Goal: Check status: Check status

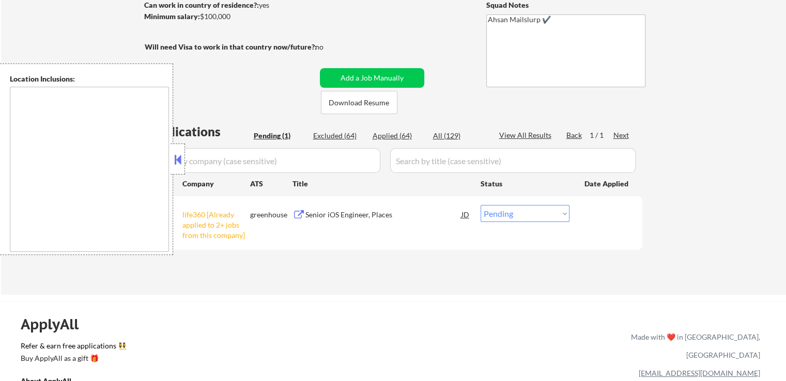
scroll to position [155, 0]
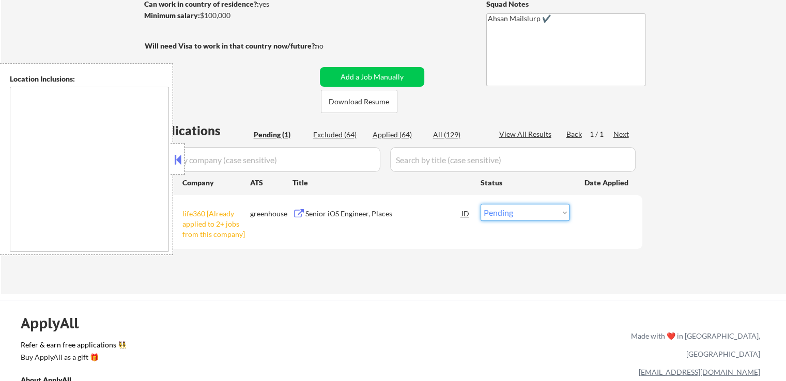
click at [508, 213] on select "Choose an option... Pending Applied Excluded (Questions) Excluded (Expired) Exc…" at bounding box center [524, 212] width 89 height 17
click at [319, 209] on div "Senior iOS Engineer, Places" at bounding box center [383, 214] width 156 height 10
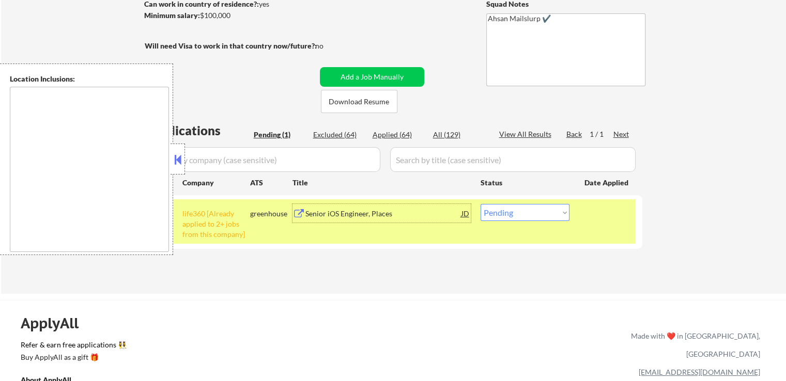
click at [395, 137] on div "Applied (64)" at bounding box center [398, 135] width 52 height 10
select select ""applied""
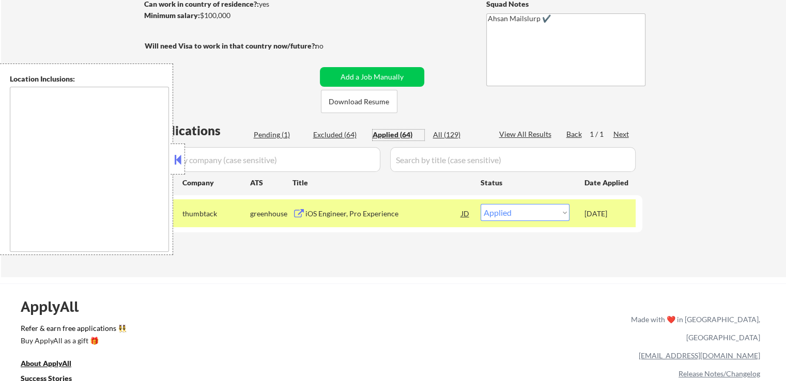
select select ""applied""
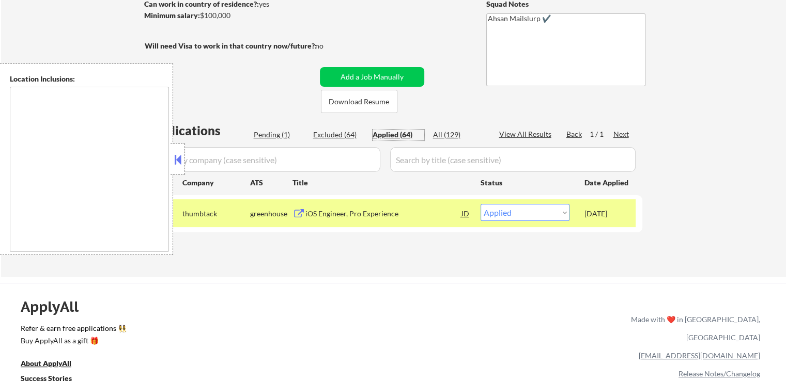
select select ""applied""
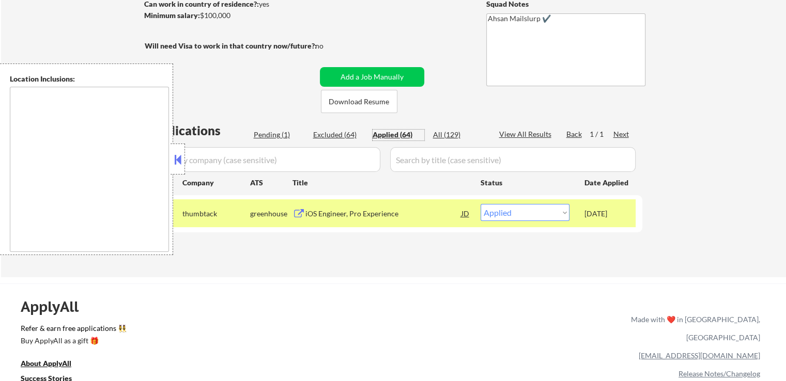
select select ""applied""
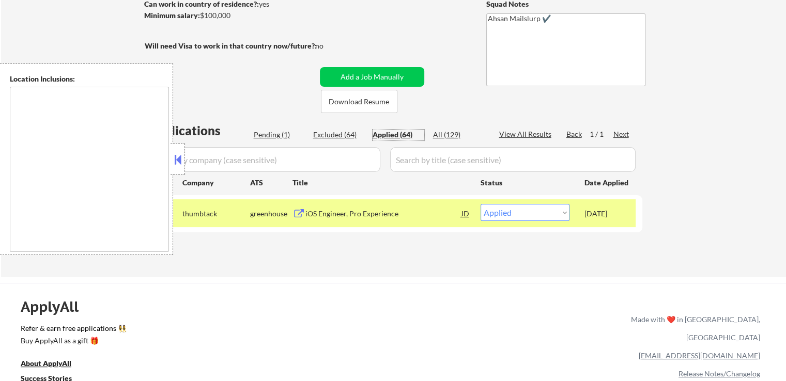
select select ""applied""
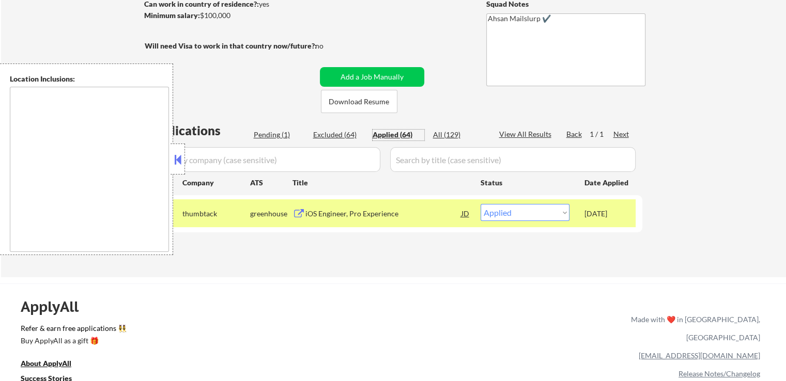
select select ""applied""
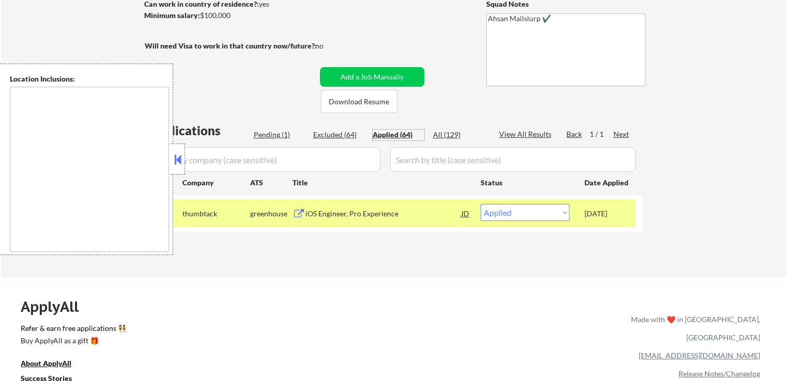
select select ""applied""
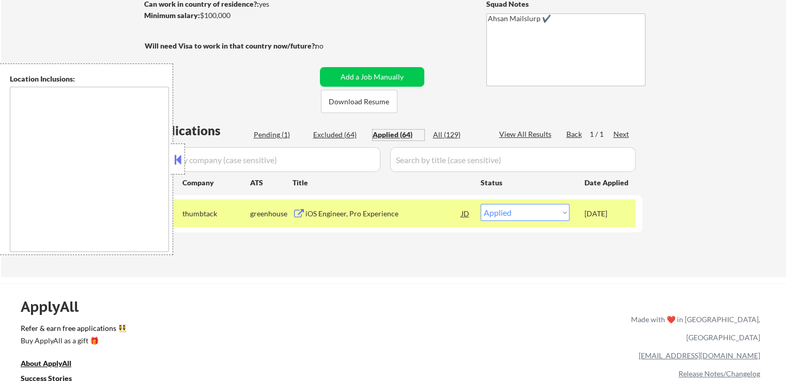
select select ""applied""
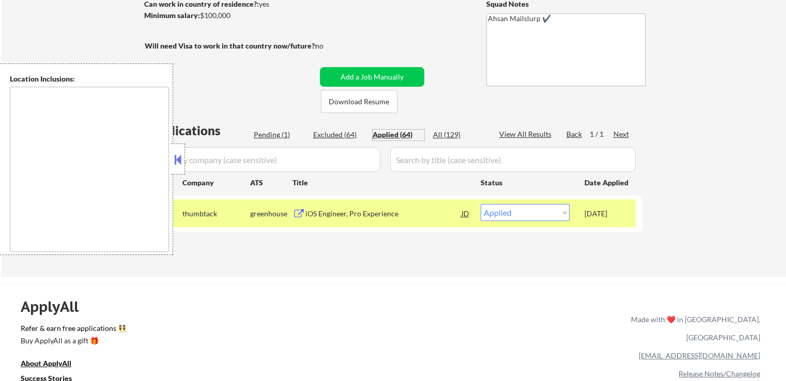
select select ""applied""
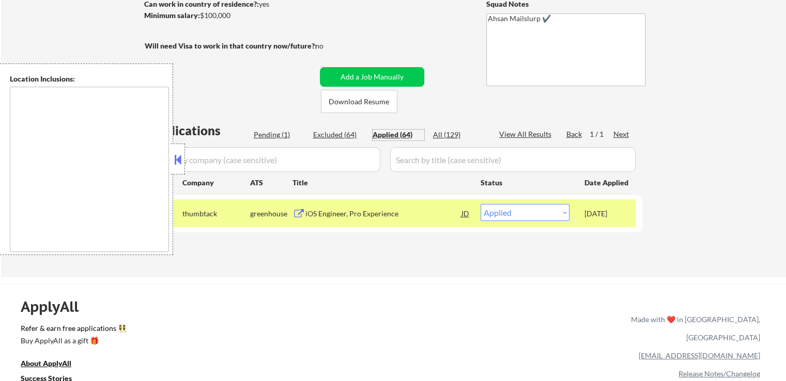
select select ""applied""
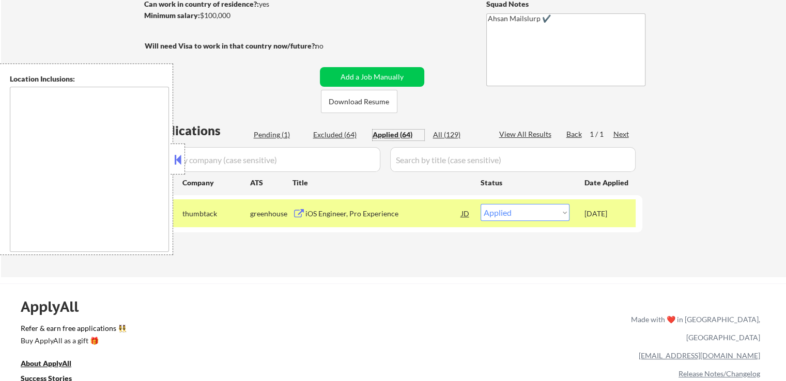
select select ""applied""
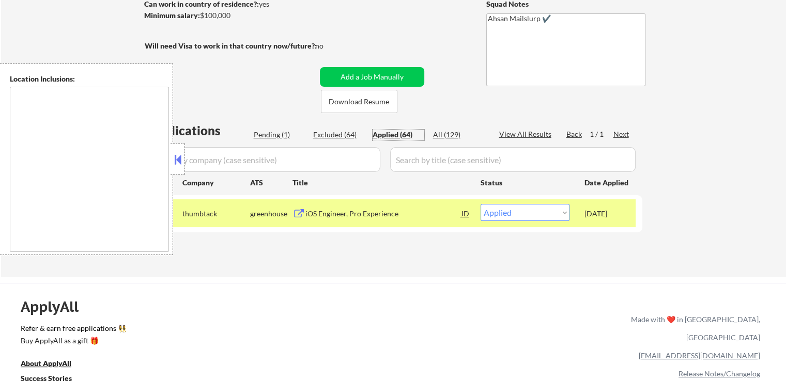
select select ""applied""
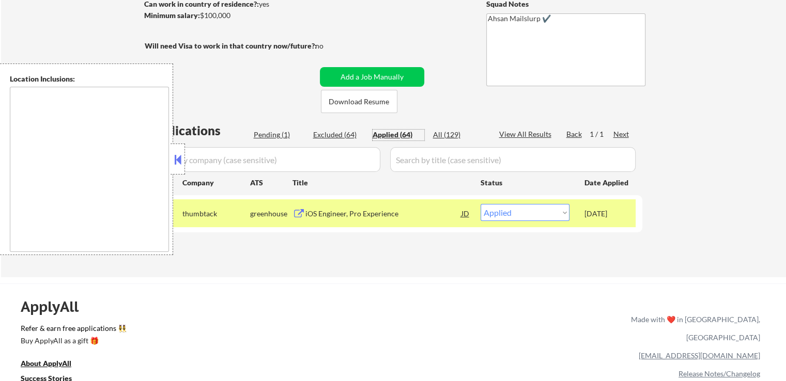
select select ""applied""
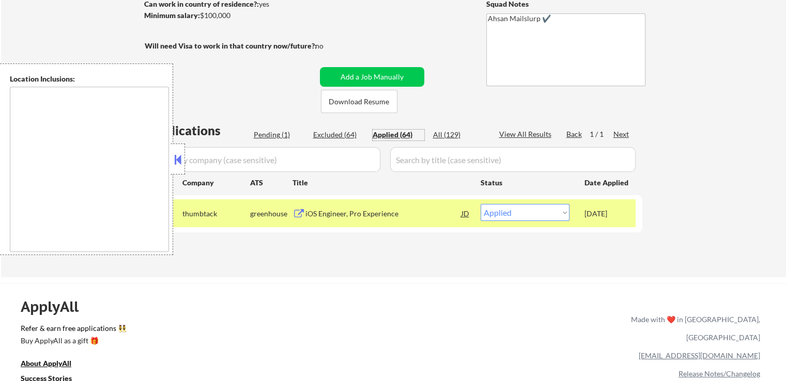
select select ""applied""
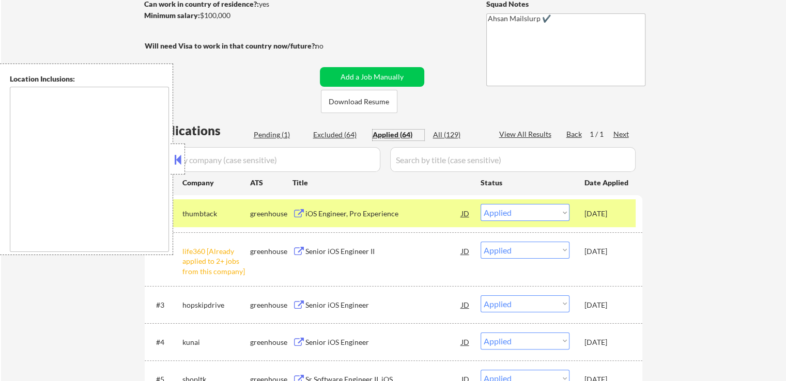
click at [305, 156] on input "input" at bounding box center [264, 159] width 232 height 25
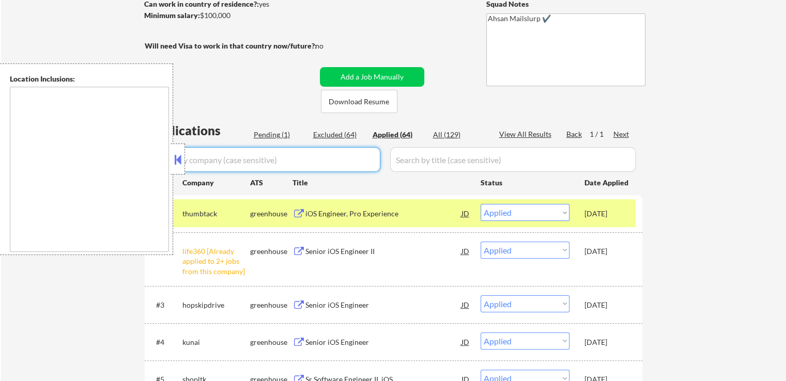
paste input "life360"
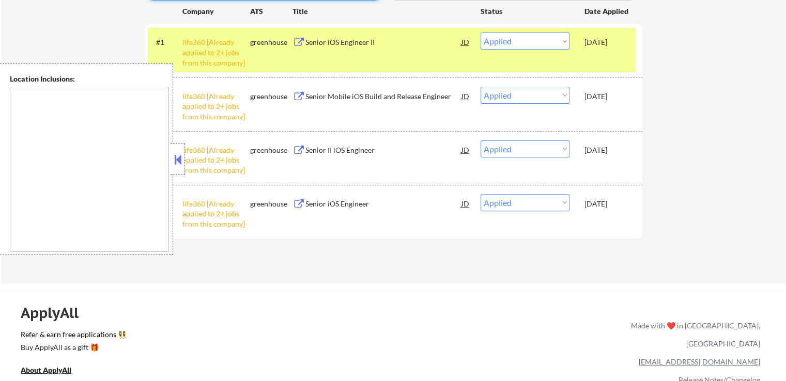
scroll to position [310, 0]
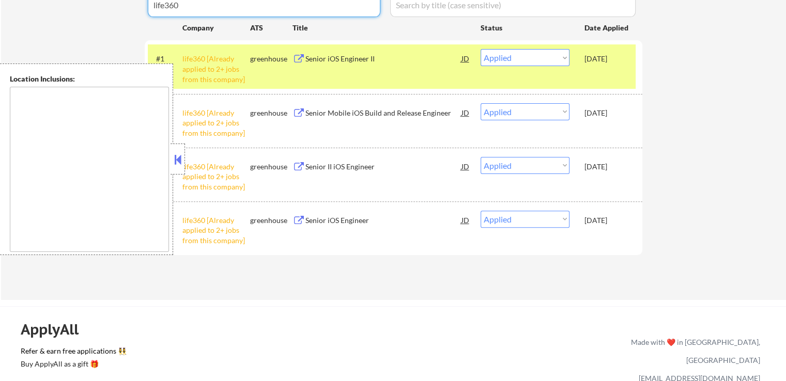
type input "life360"
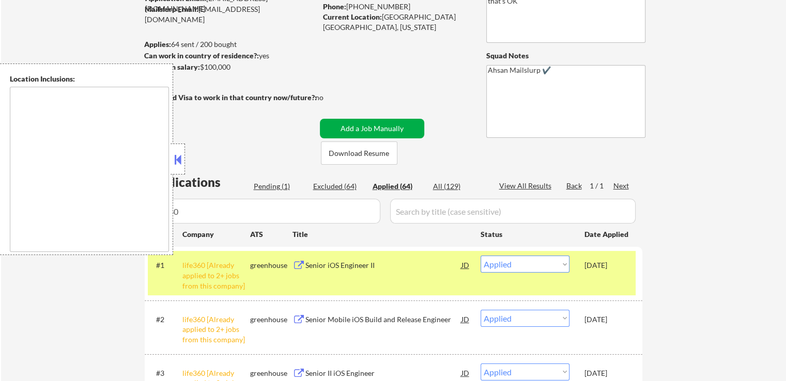
scroll to position [103, 0]
click at [273, 189] on div "Pending (1)" at bounding box center [280, 186] width 52 height 10
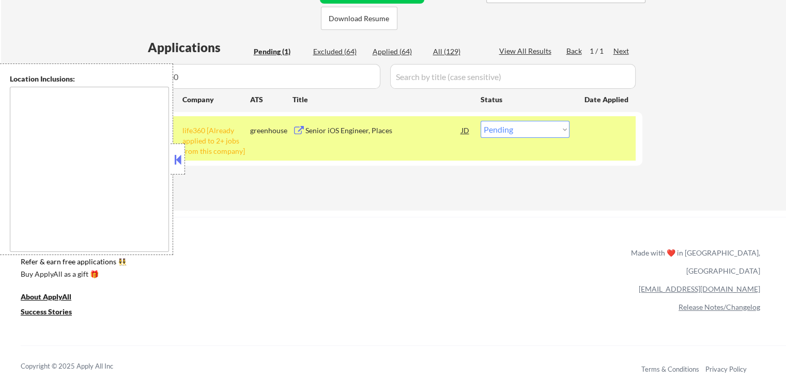
scroll to position [258, 0]
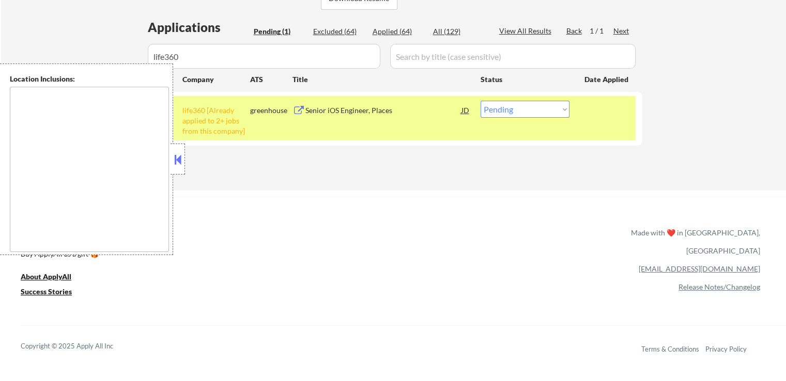
click at [555, 109] on select "Choose an option... Pending Applied Excluded (Questions) Excluded (Expired) Exc…" at bounding box center [524, 109] width 89 height 17
select select ""excluded__other_""
click at [480, 101] on select "Choose an option... Pending Applied Excluded (Questions) Excluded (Expired) Exc…" at bounding box center [524, 109] width 89 height 17
